Goal: Information Seeking & Learning: Learn about a topic

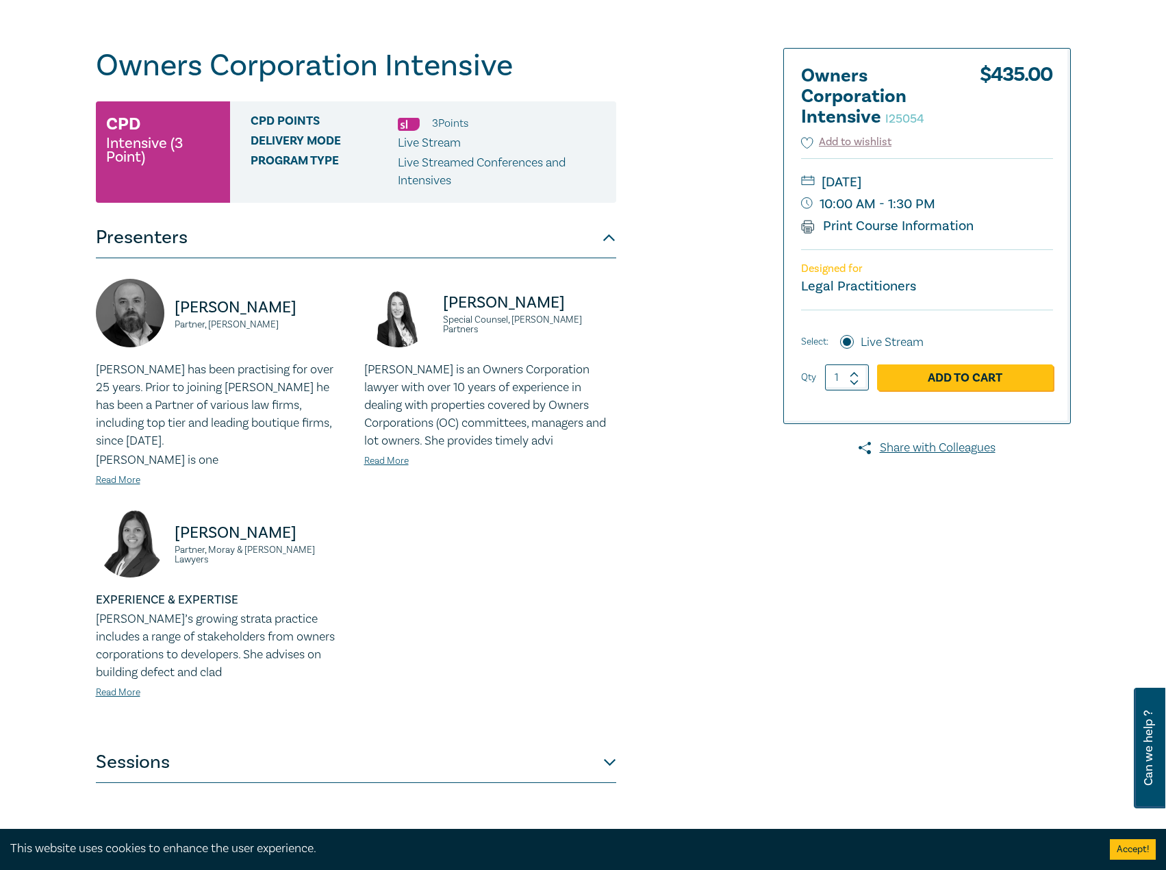
scroll to position [137, 0]
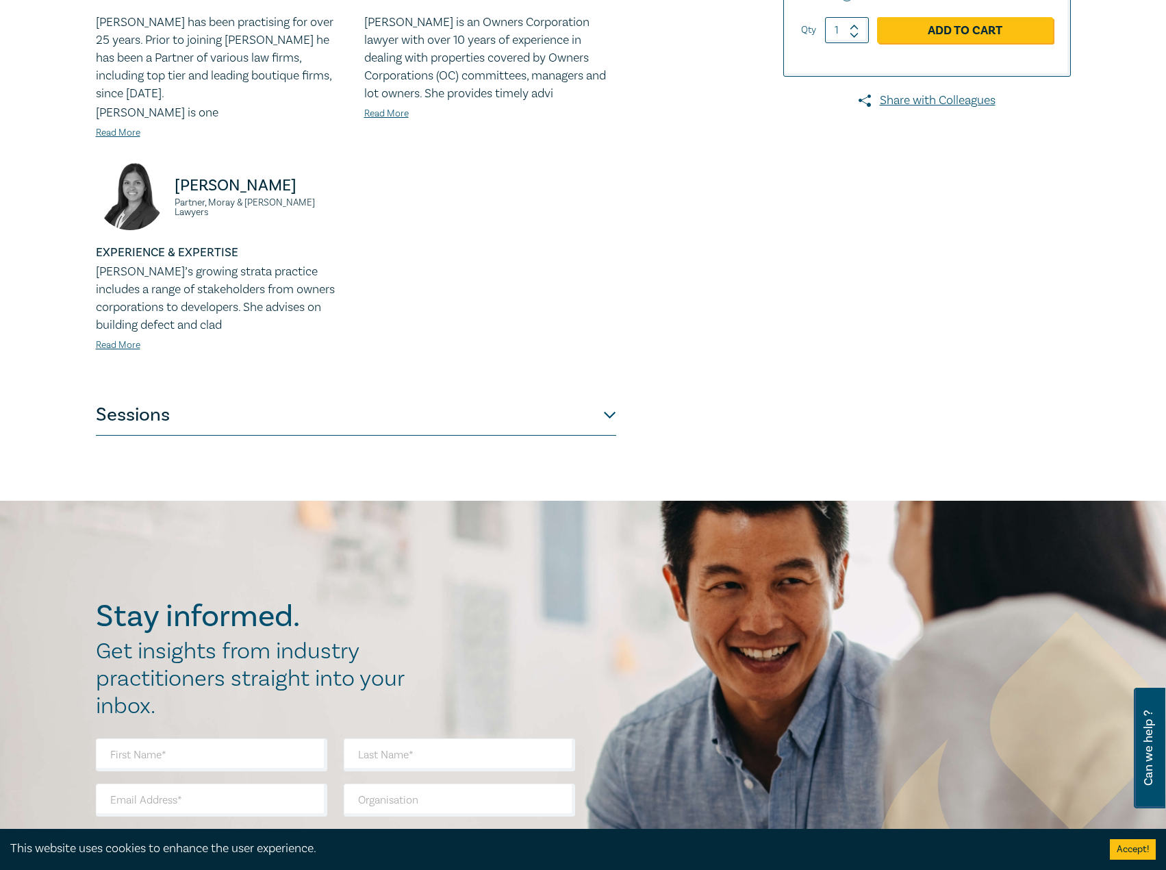
scroll to position [479, 0]
click at [219, 394] on button "Sessions" at bounding box center [356, 414] width 520 height 41
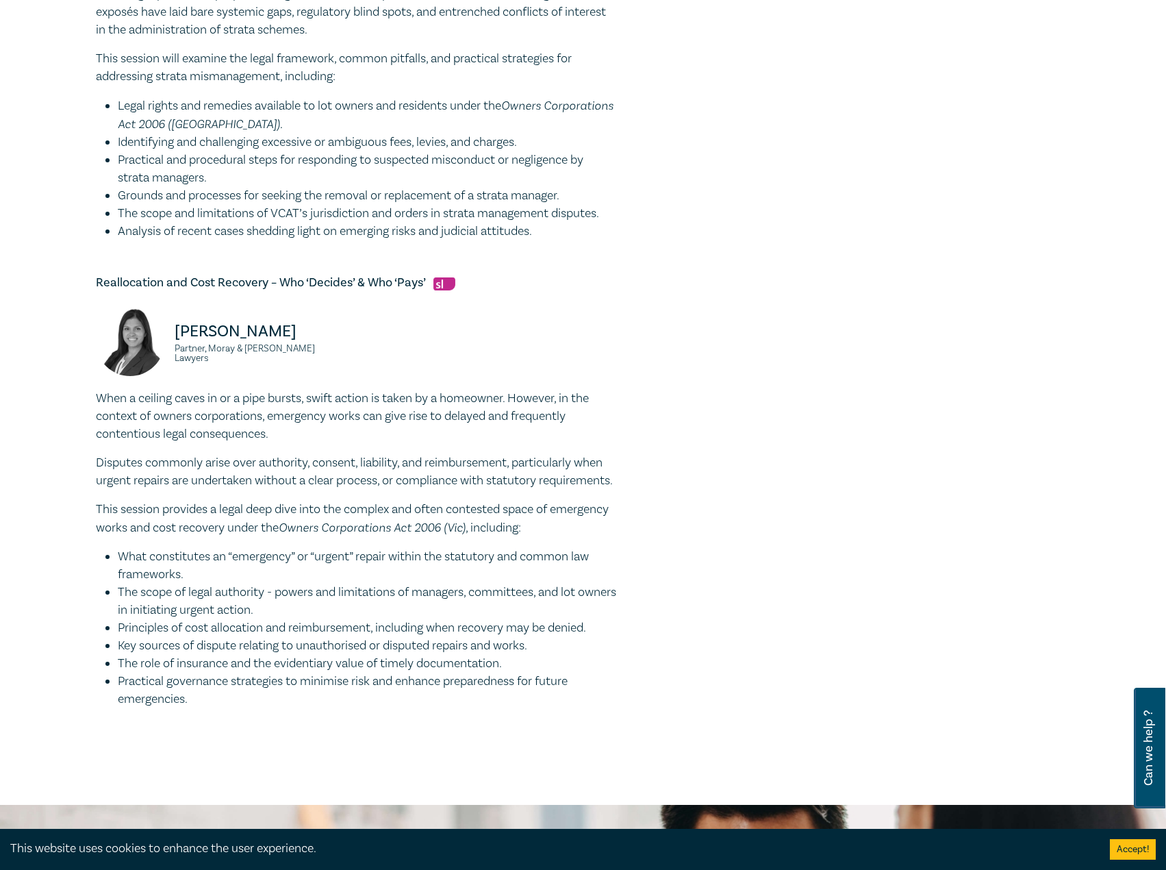
scroll to position [1164, 0]
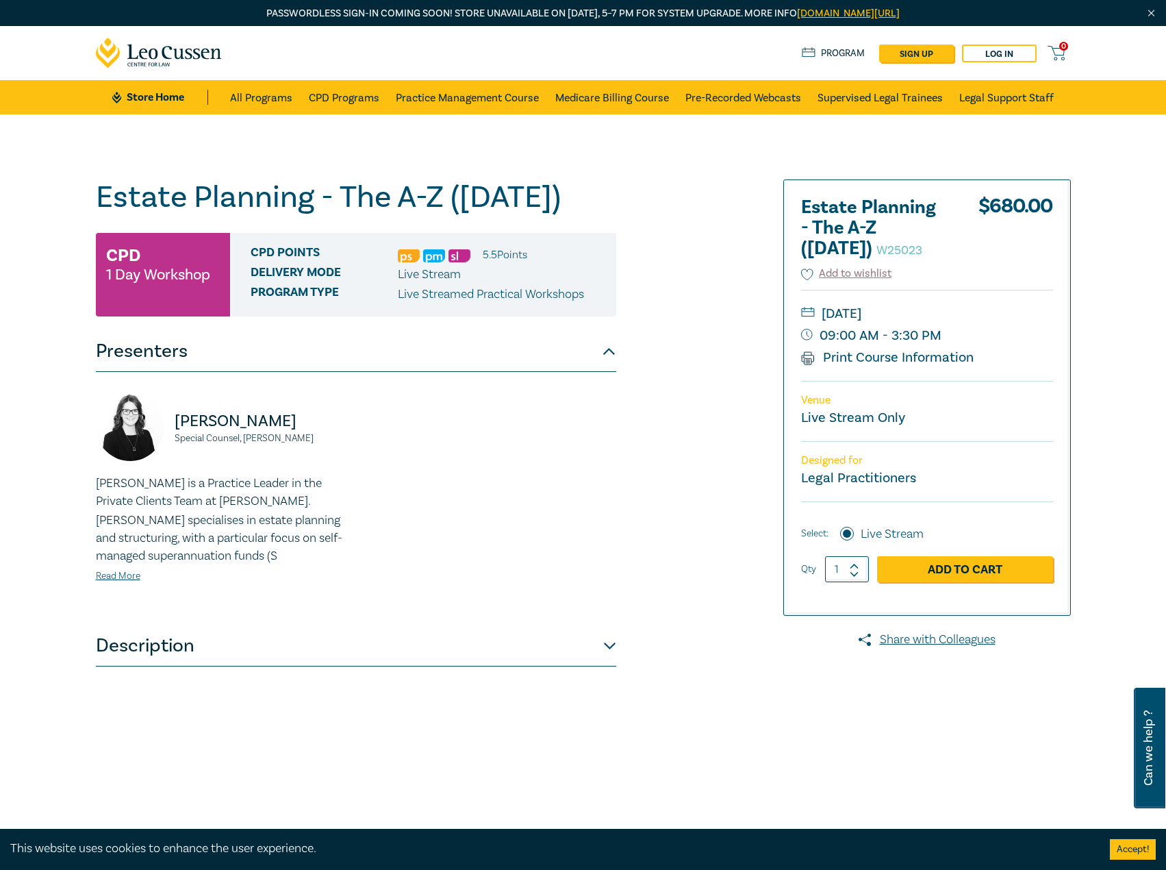
click at [217, 668] on div "Estate Planning - The A-Z ([DATE]) W25023 CPD 1 Day Workshop CPD Points 5.5 Poi…" at bounding box center [356, 521] width 520 height 685
click at [144, 631] on button "Description" at bounding box center [356, 645] width 520 height 41
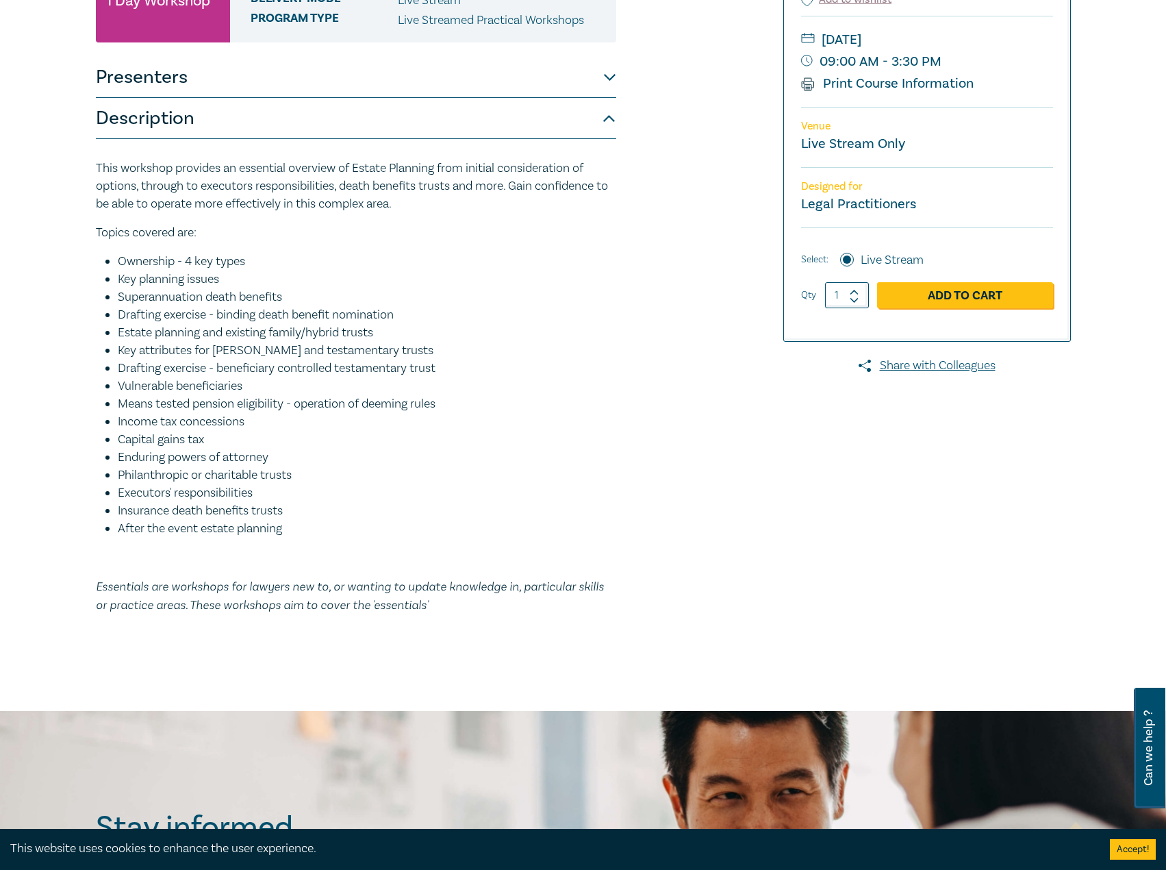
scroll to position [479, 0]
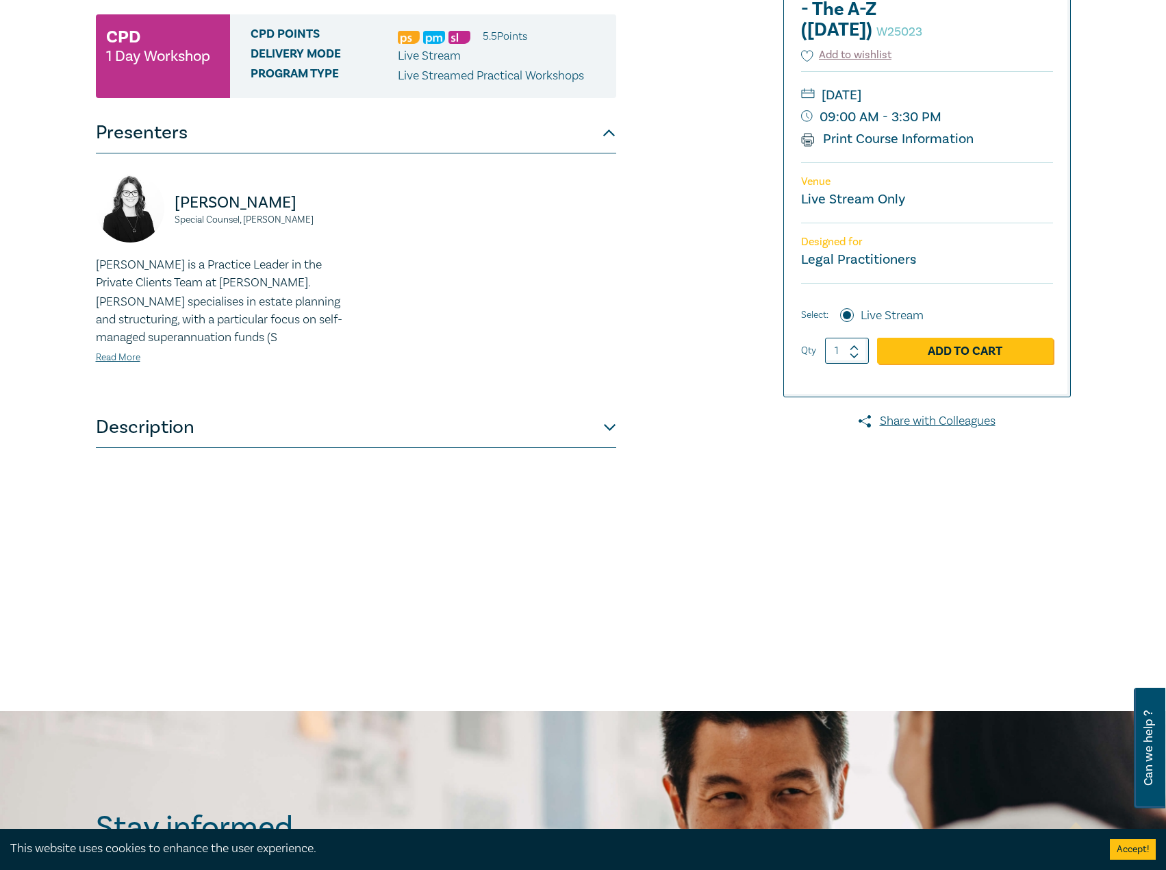
scroll to position [274, 0]
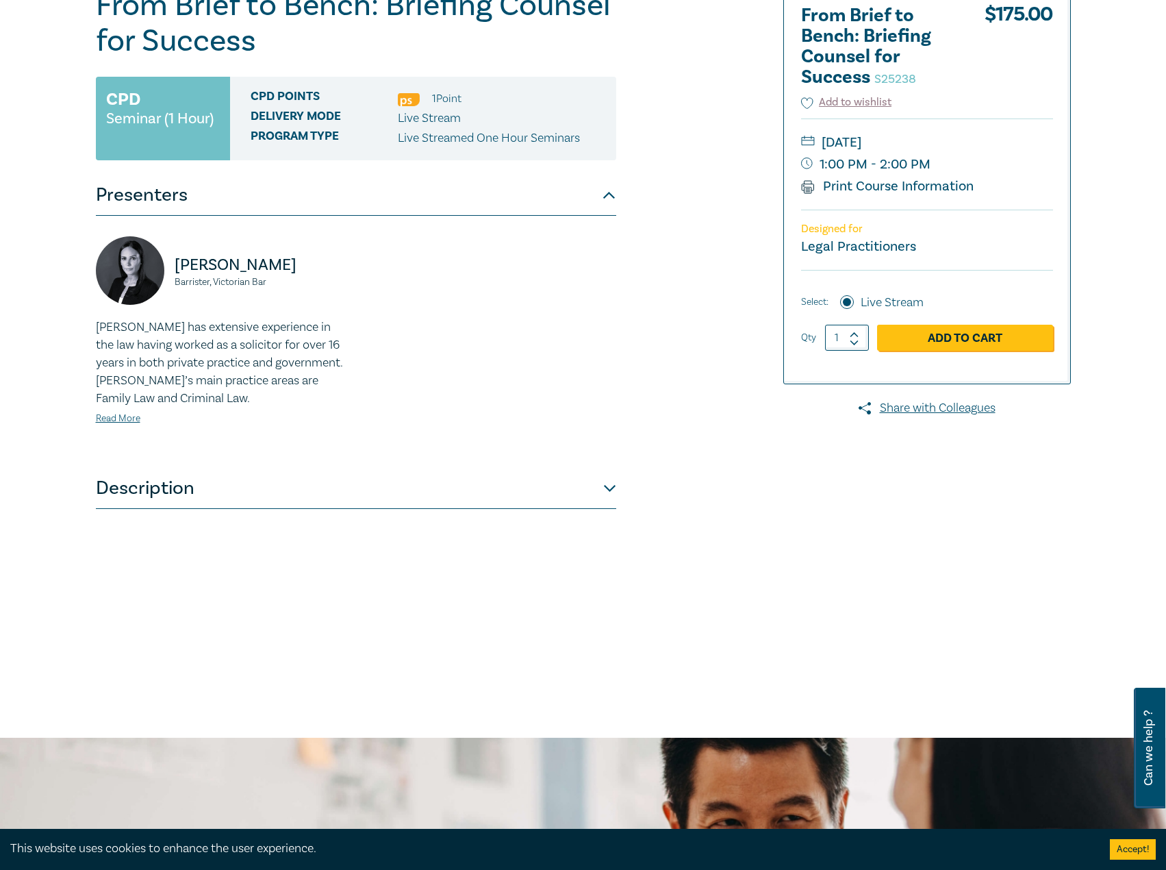
scroll to position [205, 0]
